Goal: Navigation & Orientation: Find specific page/section

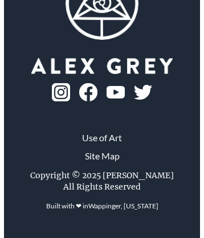
scroll to position [162, 0]
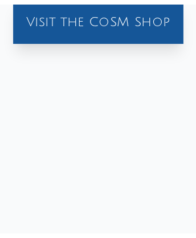
scroll to position [1483, 0]
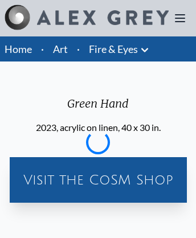
click at [97, 180] on div "Visit the CoSM Shop" at bounding box center [98, 180] width 168 height 36
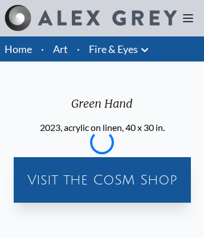
click at [101, 180] on div "Visit the CoSM Shop" at bounding box center [102, 180] width 168 height 36
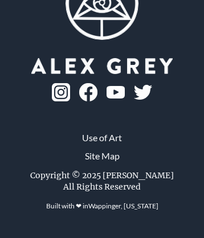
scroll to position [1545, 0]
click at [101, 163] on link "Site Map" at bounding box center [102, 156] width 35 height 14
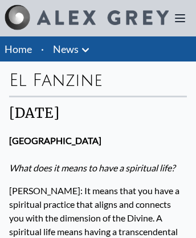
click at [66, 49] on link "News" at bounding box center [66, 49] width 26 height 16
